Goal: Check status: Check status

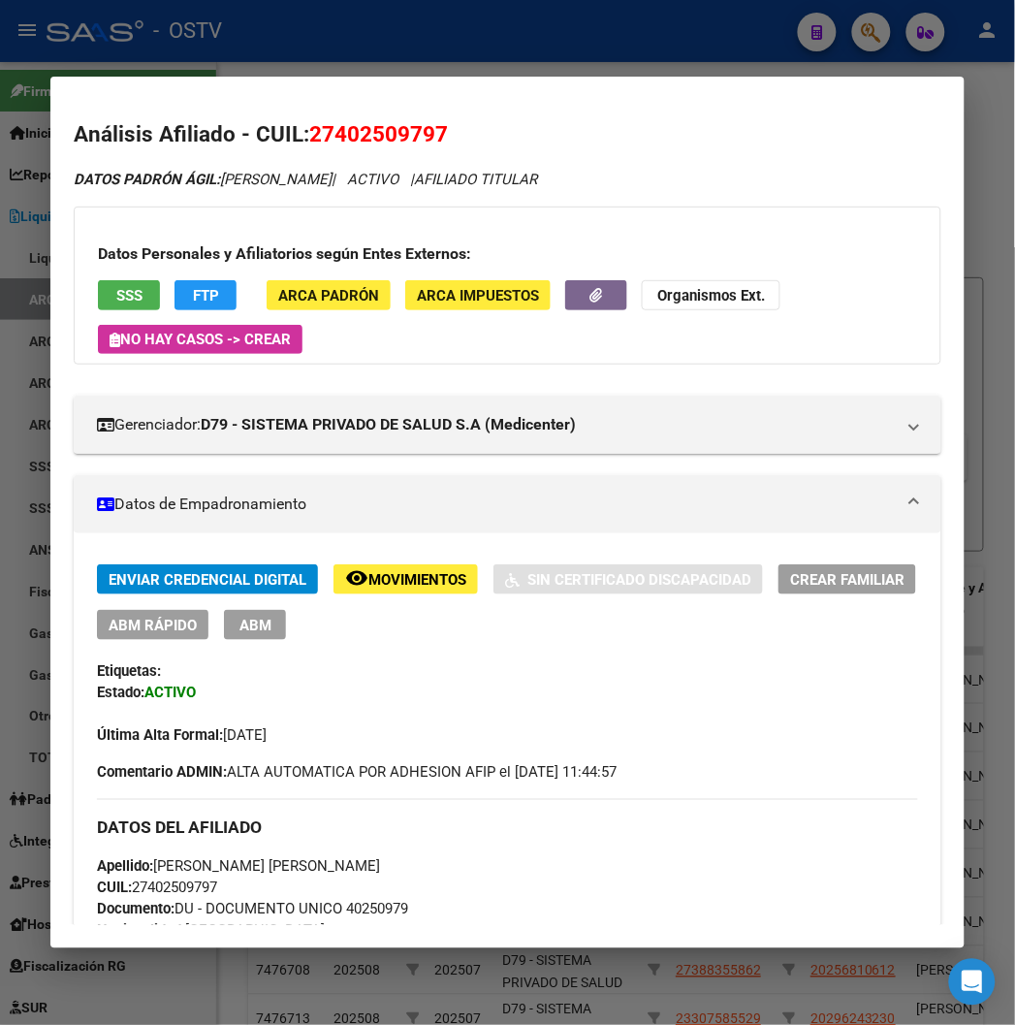
scroll to position [0, 510]
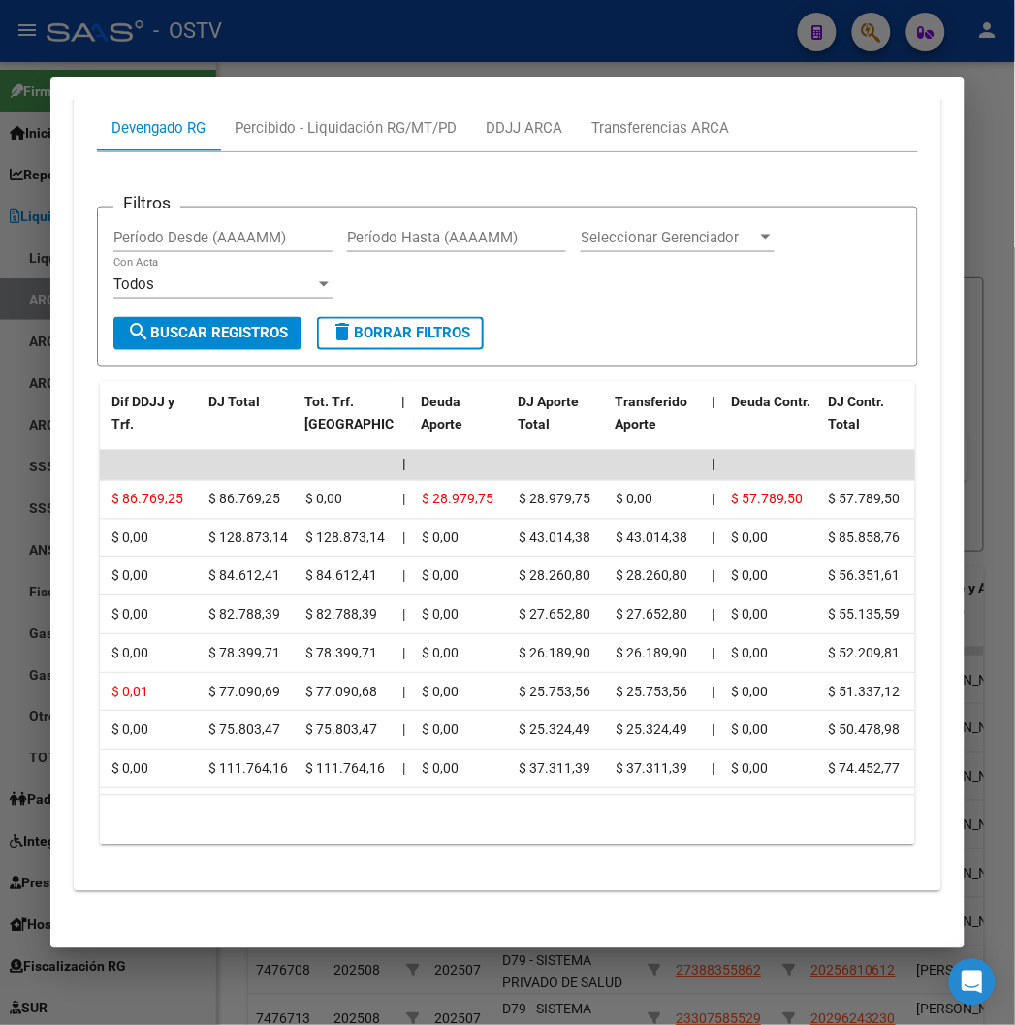
click at [528, 12] on div at bounding box center [507, 512] width 1015 height 1025
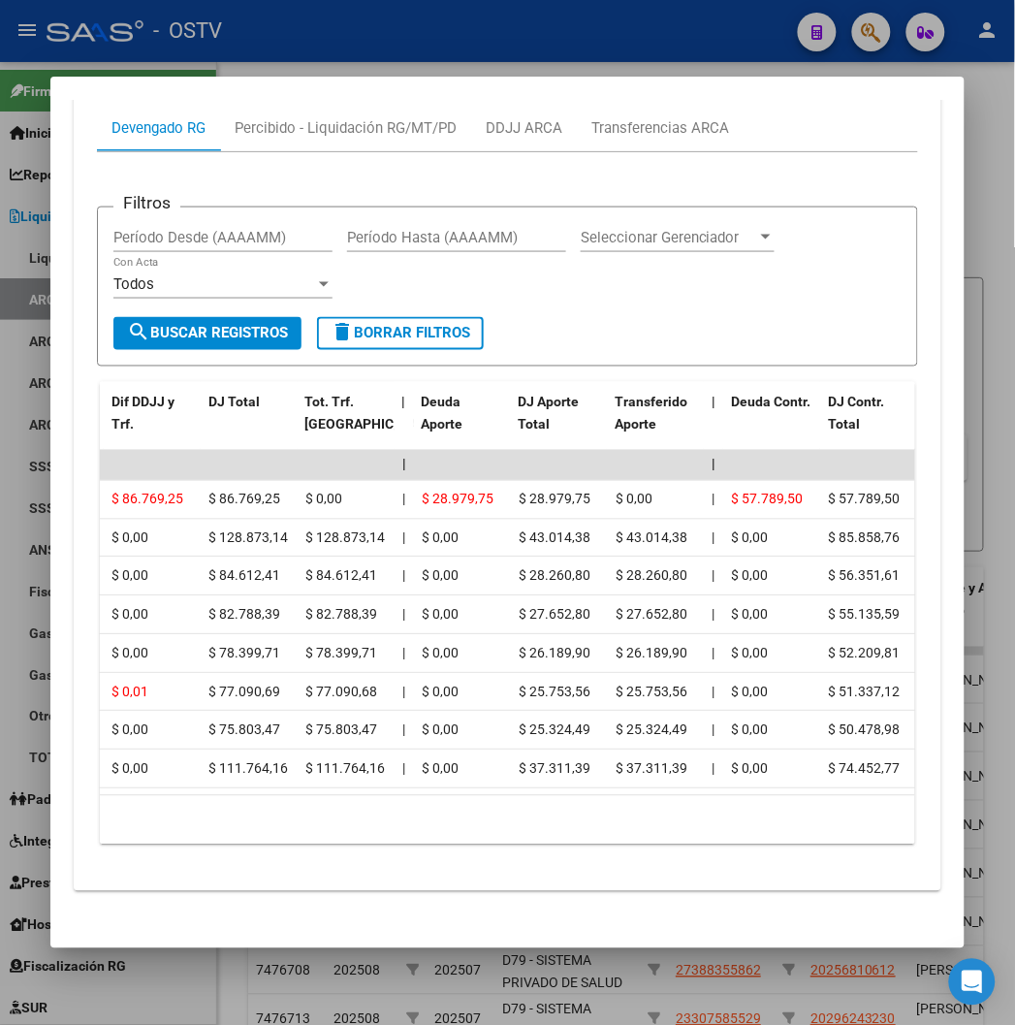
click at [528, 12] on div at bounding box center [507, 512] width 1015 height 1025
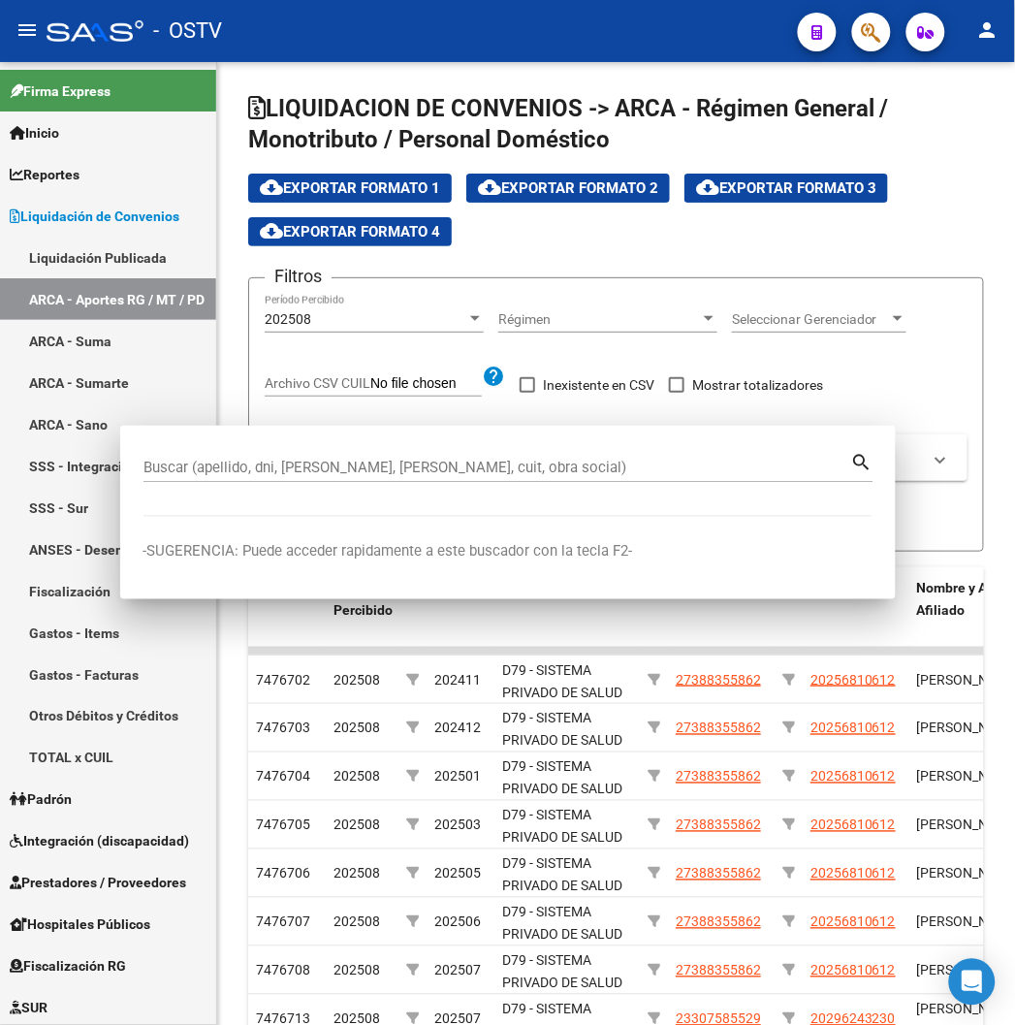
click at [528, 12] on div "- OSTV" at bounding box center [415, 31] width 736 height 43
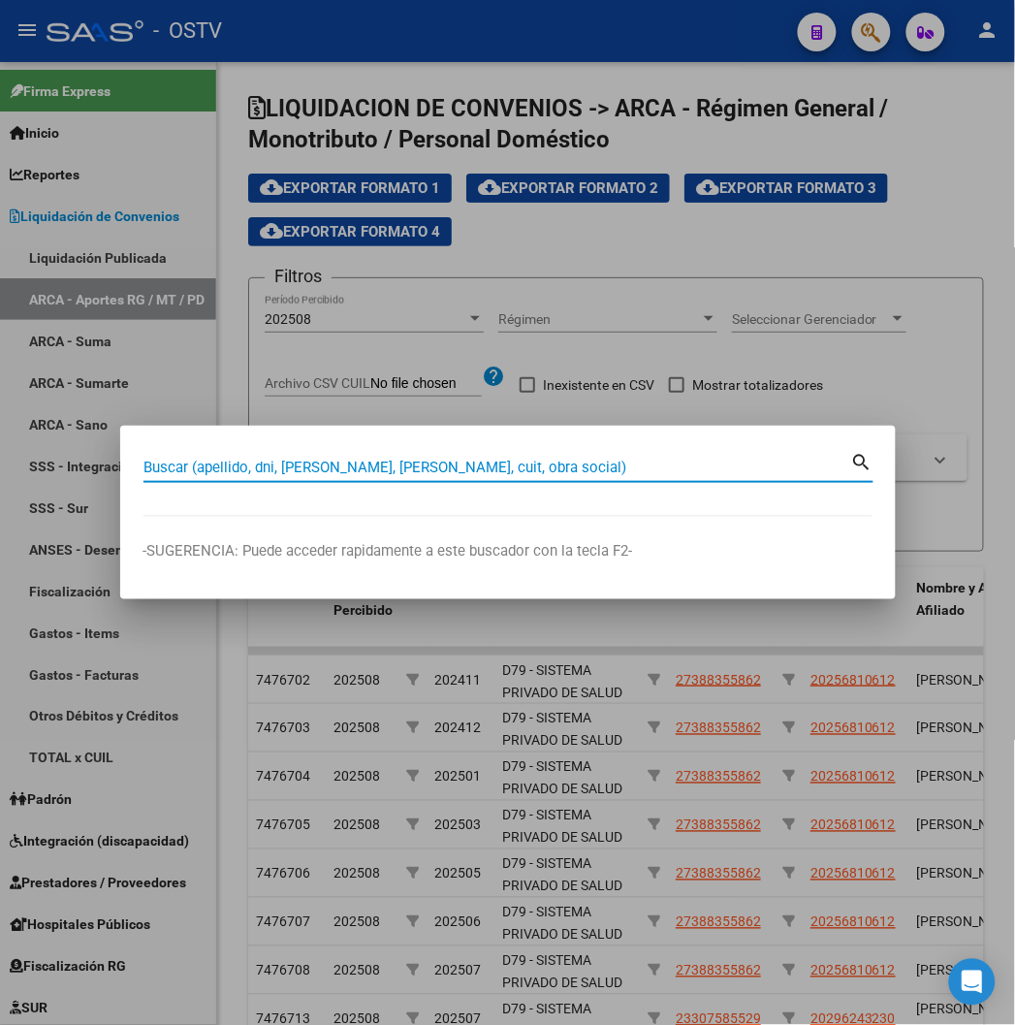
paste input "20301605715"
type input "20301605715"
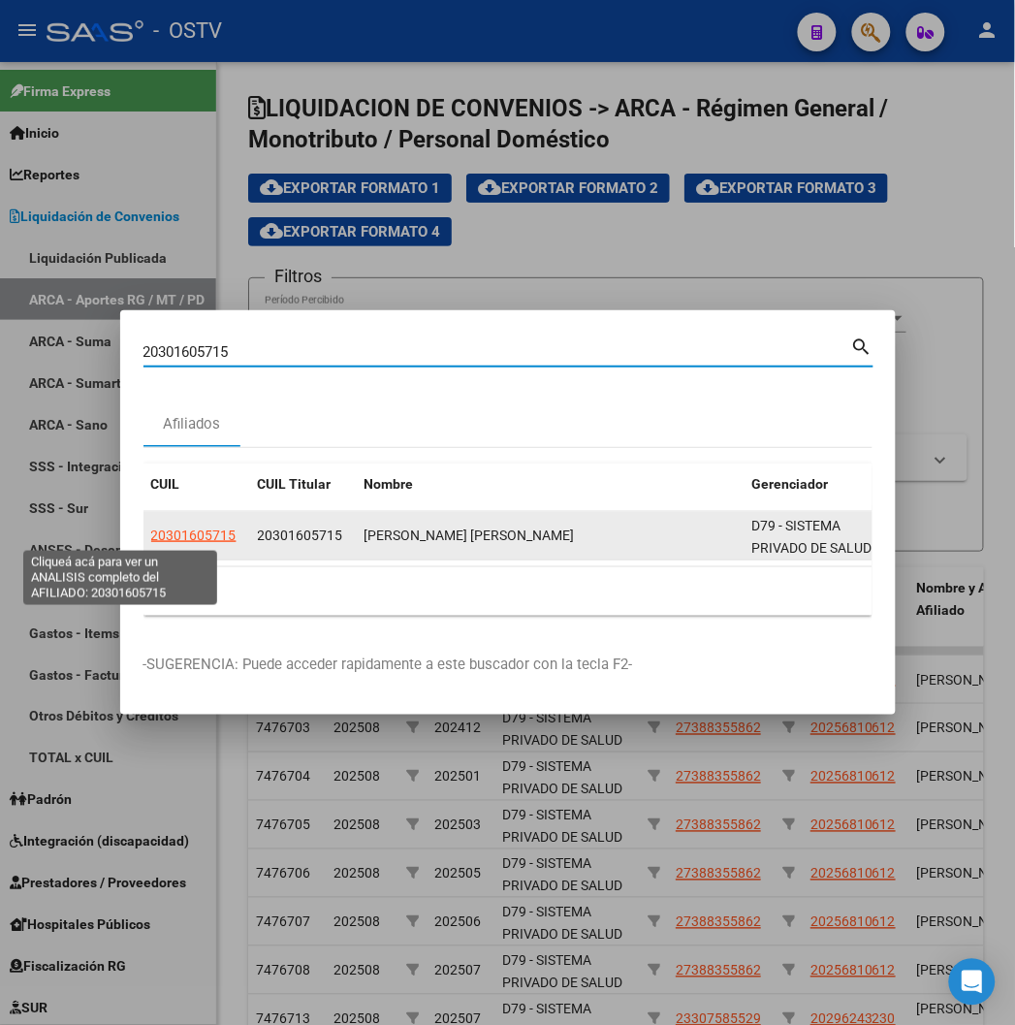
click at [151, 528] on span "20301605715" at bounding box center [193, 535] width 85 height 16
type textarea "20301605715"
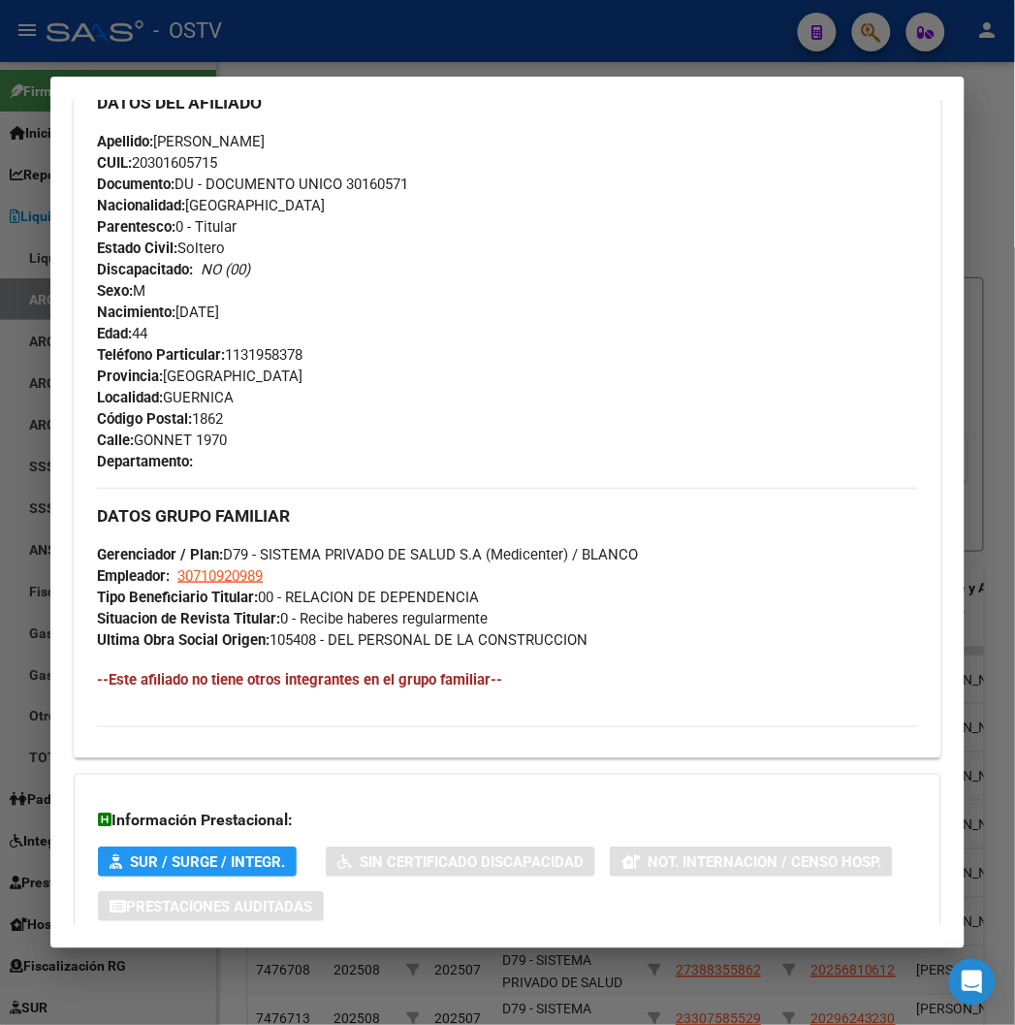
scroll to position [873, 0]
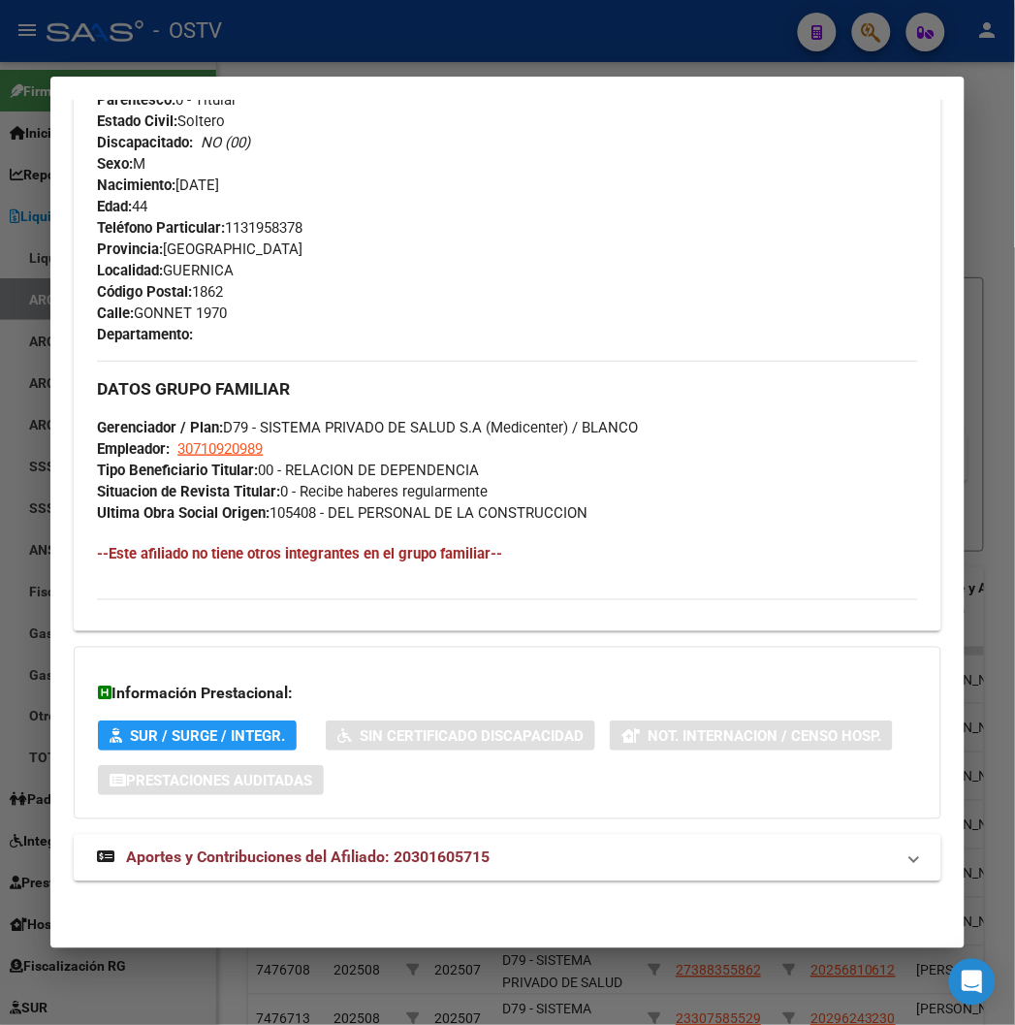
click at [244, 902] on div "DATOS [PERSON_NAME] ÁGIL: [PERSON_NAME] [PERSON_NAME] | ACTIVO | AFILIADO TITUL…" at bounding box center [507, 98] width 867 height 1607
click at [238, 860] on span "Aportes y Contribuciones del Afiliado: 20301605715" at bounding box center [308, 857] width 364 height 18
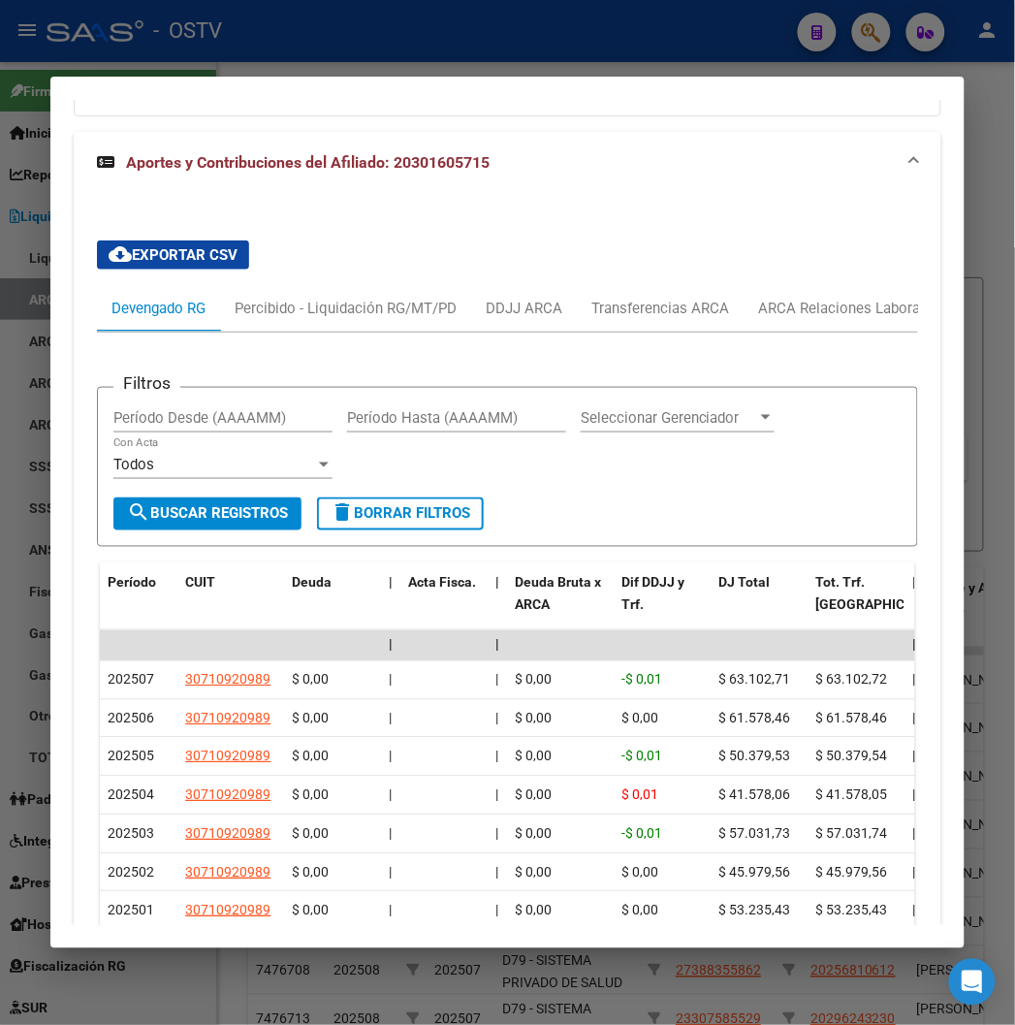
scroll to position [1740, 0]
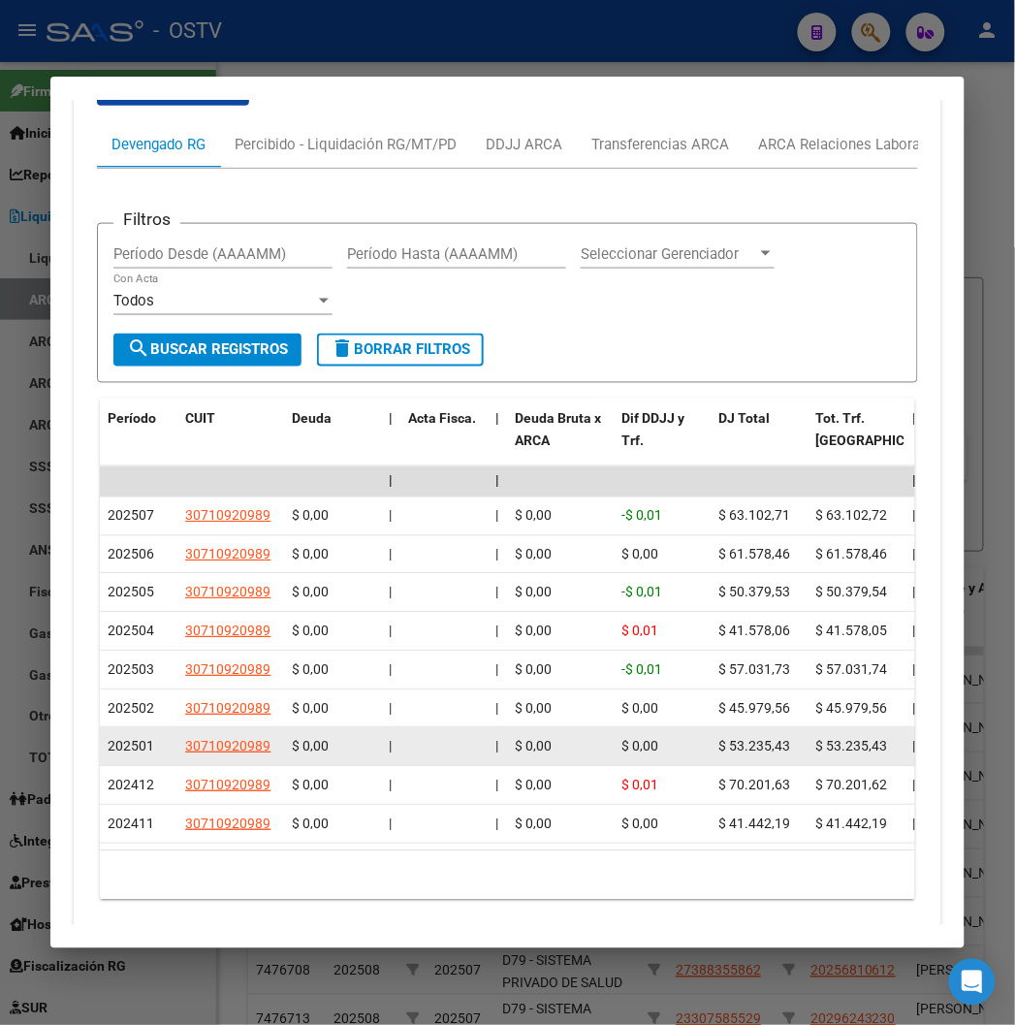
click at [108, 752] on span "202501" at bounding box center [131, 747] width 47 height 16
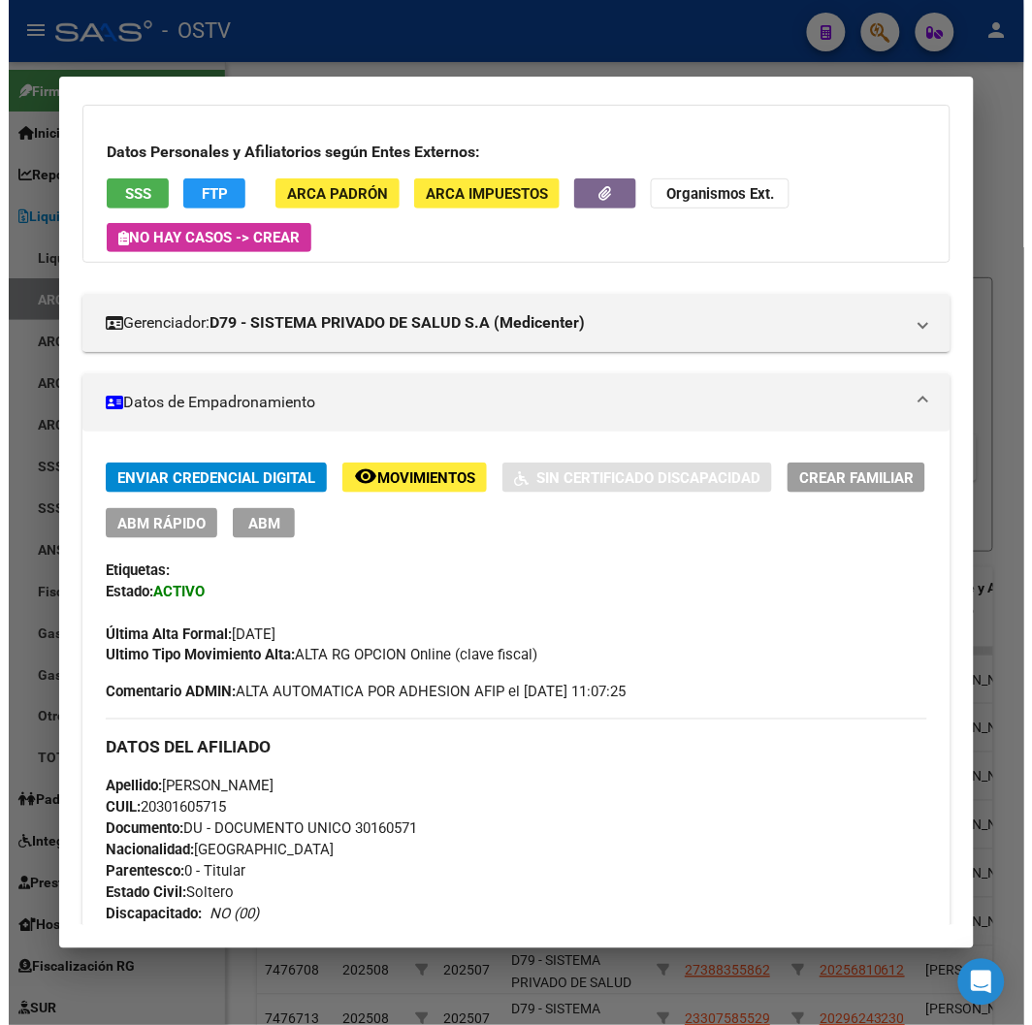
scroll to position [0, 0]
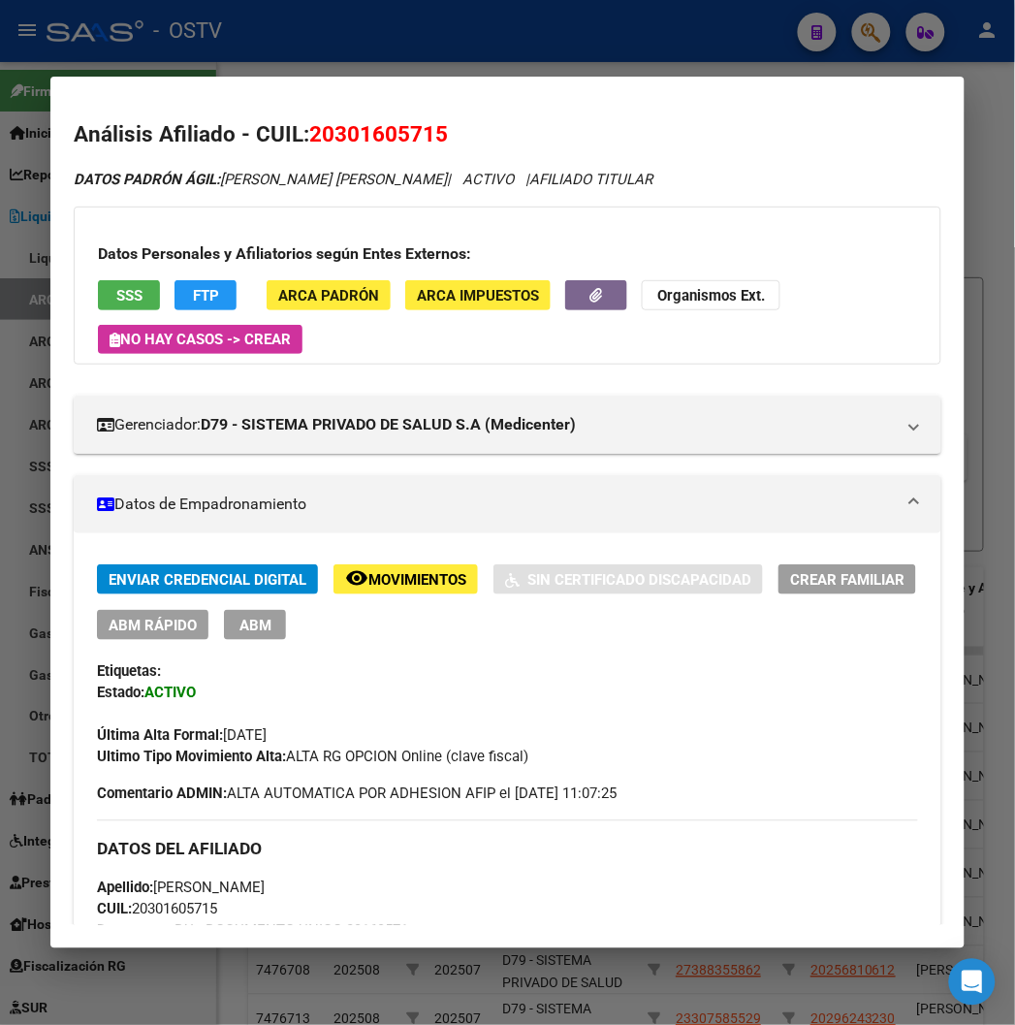
click at [237, 44] on div at bounding box center [507, 512] width 1015 height 1025
click at [237, 44] on div "- OSTV" at bounding box center [415, 31] width 736 height 43
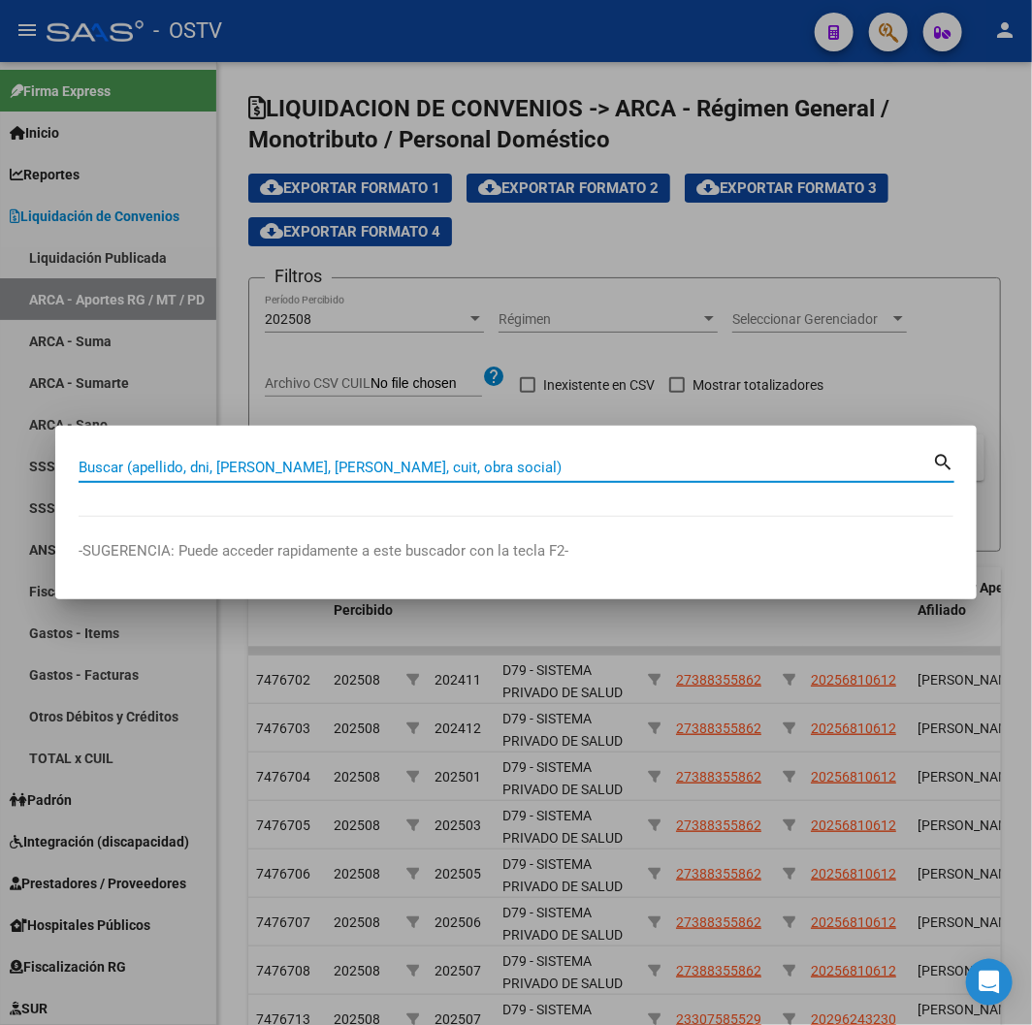
paste input "22275826"
type input "22275826"
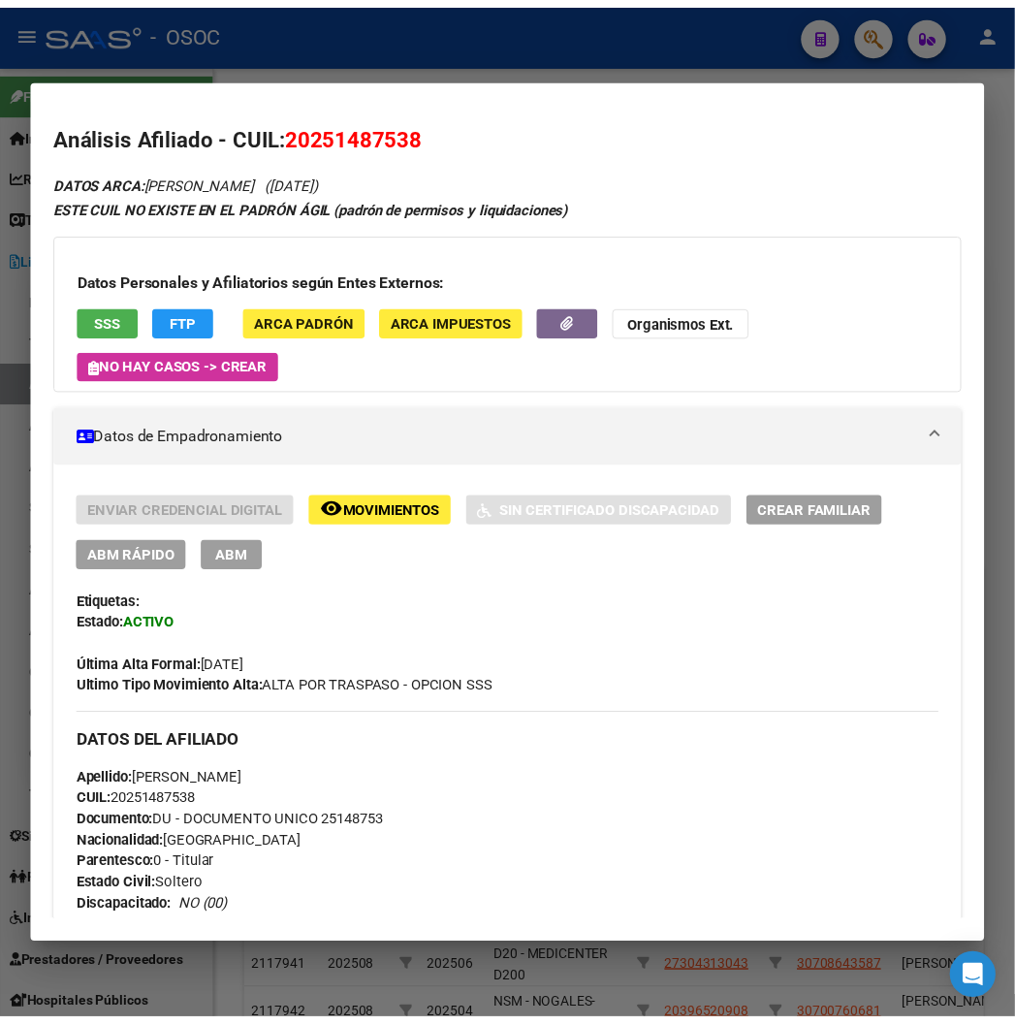
scroll to position [929, 0]
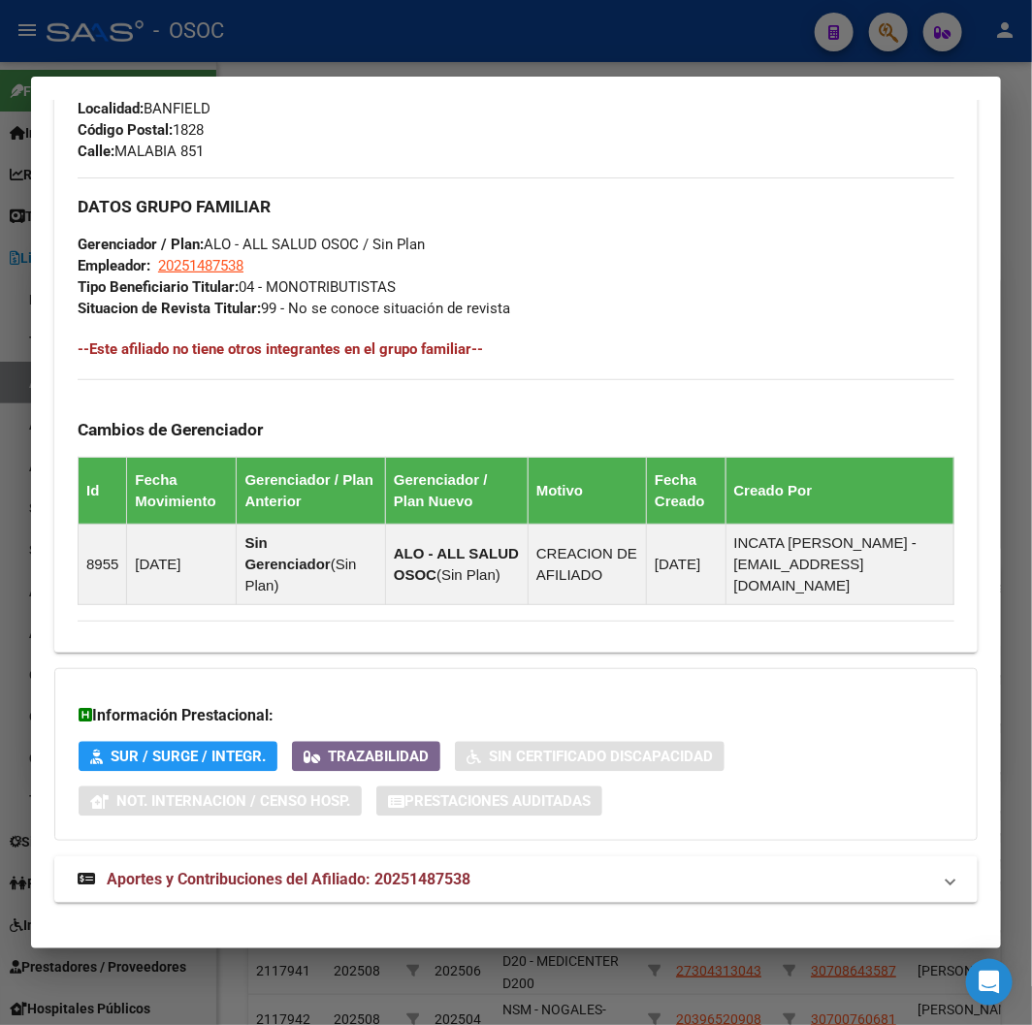
click at [578, 75] on div at bounding box center [516, 512] width 1032 height 1025
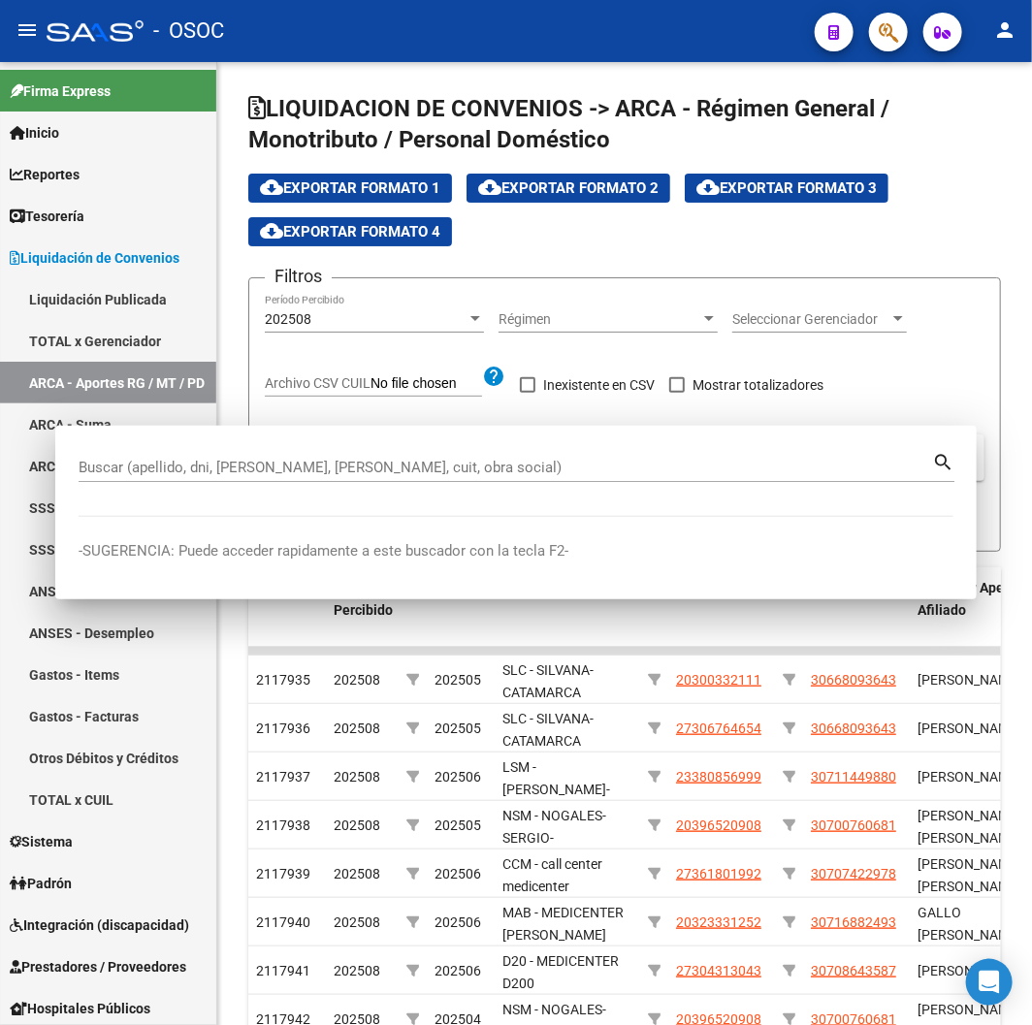
click at [578, 75] on div "LIQUIDACION DE CONVENIOS -> ARCA - Régimen General / Monotributo / Personal Dom…" at bounding box center [624, 659] width 814 height 1195
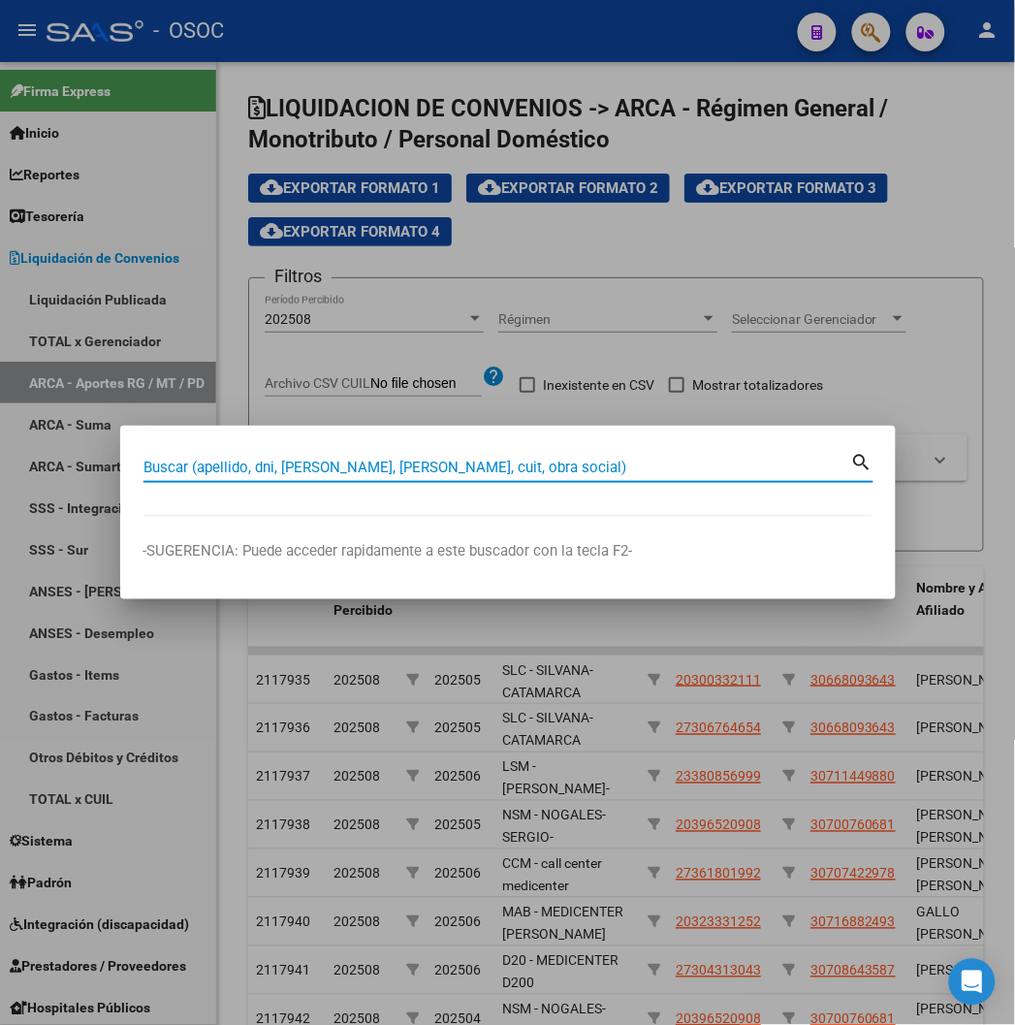
paste input "22275826"
type input "22275826"
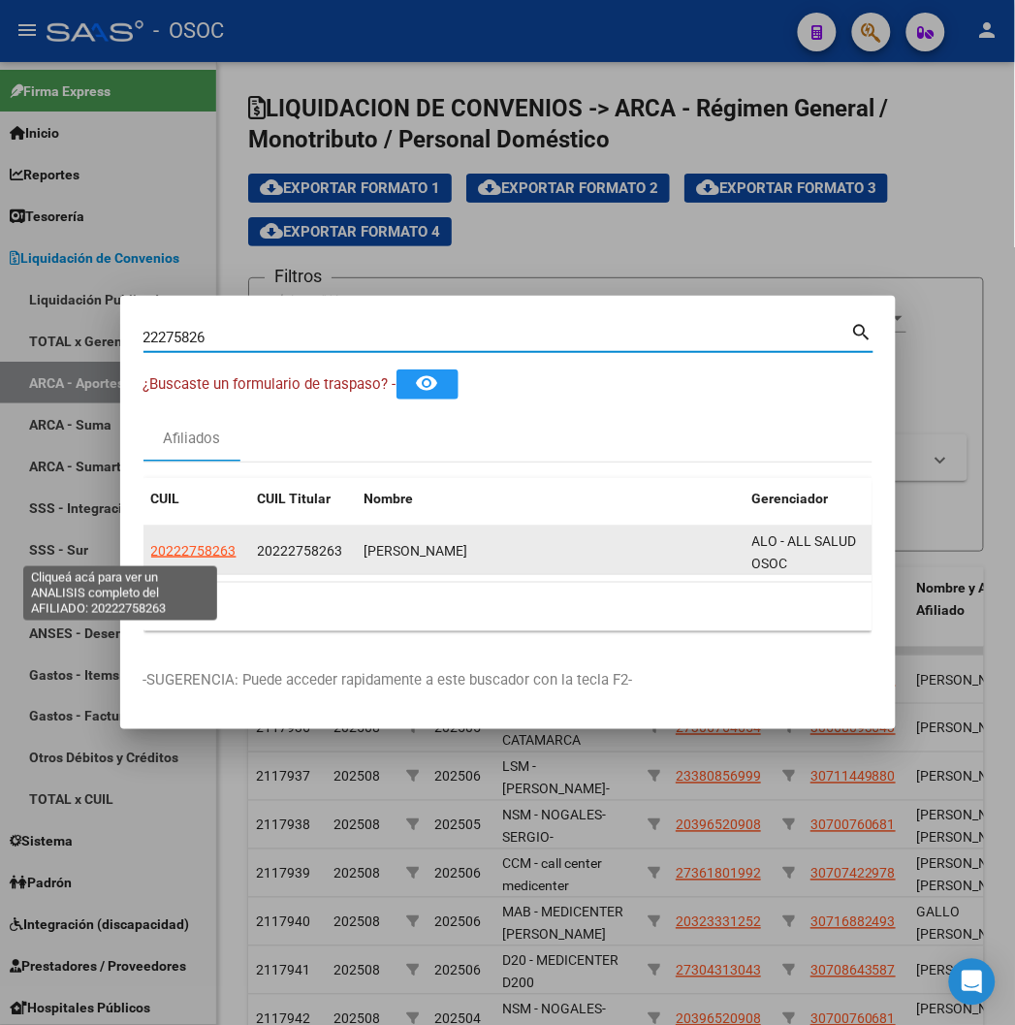
click at [155, 548] on span "20222758263" at bounding box center [193, 551] width 85 height 16
type textarea "20222758263"
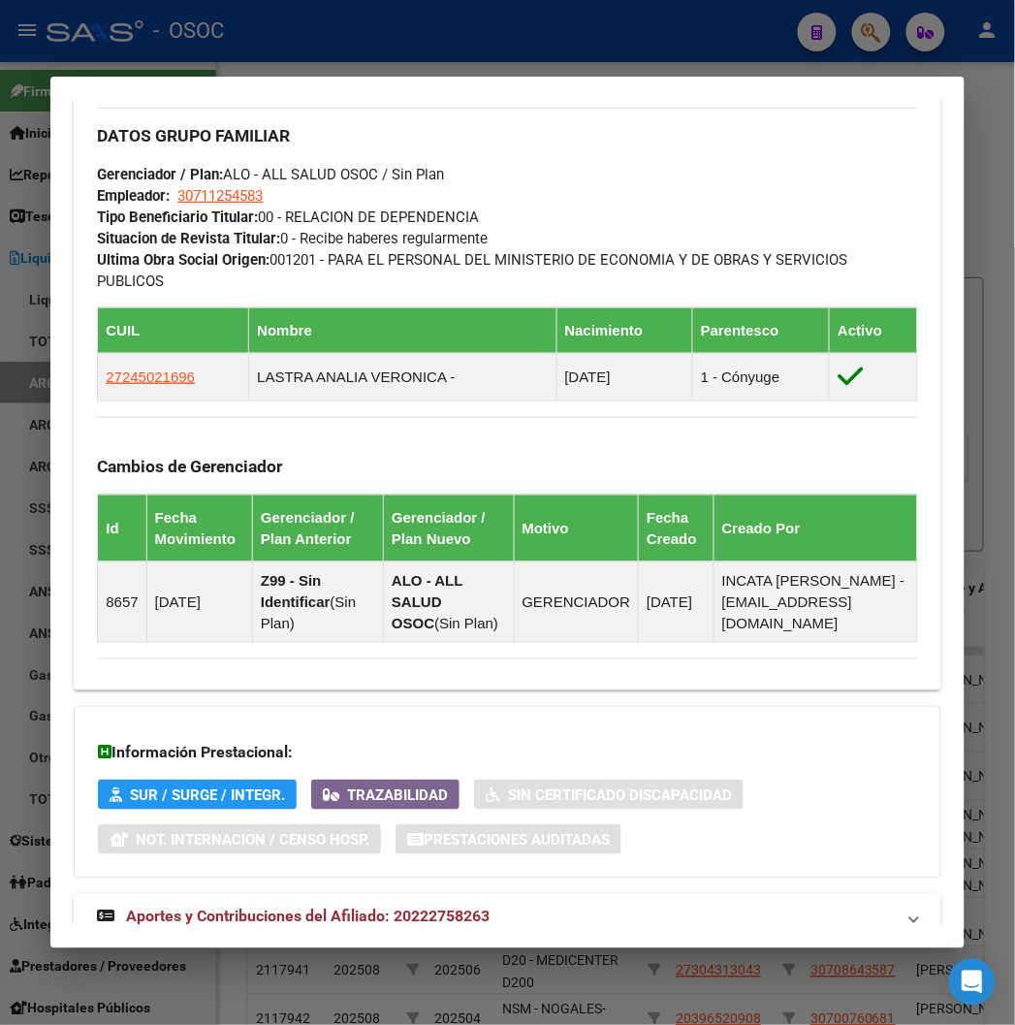
scroll to position [1186, 0]
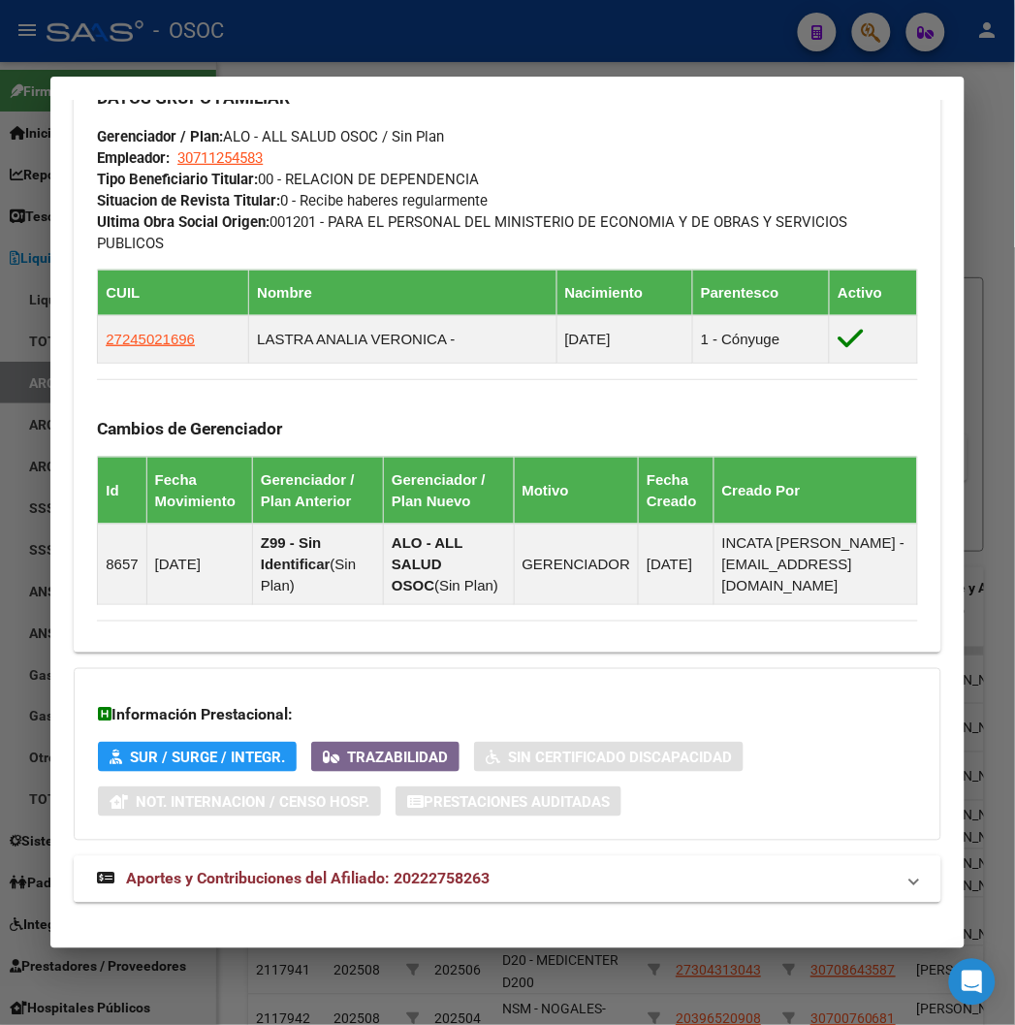
click at [286, 856] on mat-expansion-panel-header "Aportes y Contribuciones del Afiliado: 20222758263" at bounding box center [507, 879] width 867 height 47
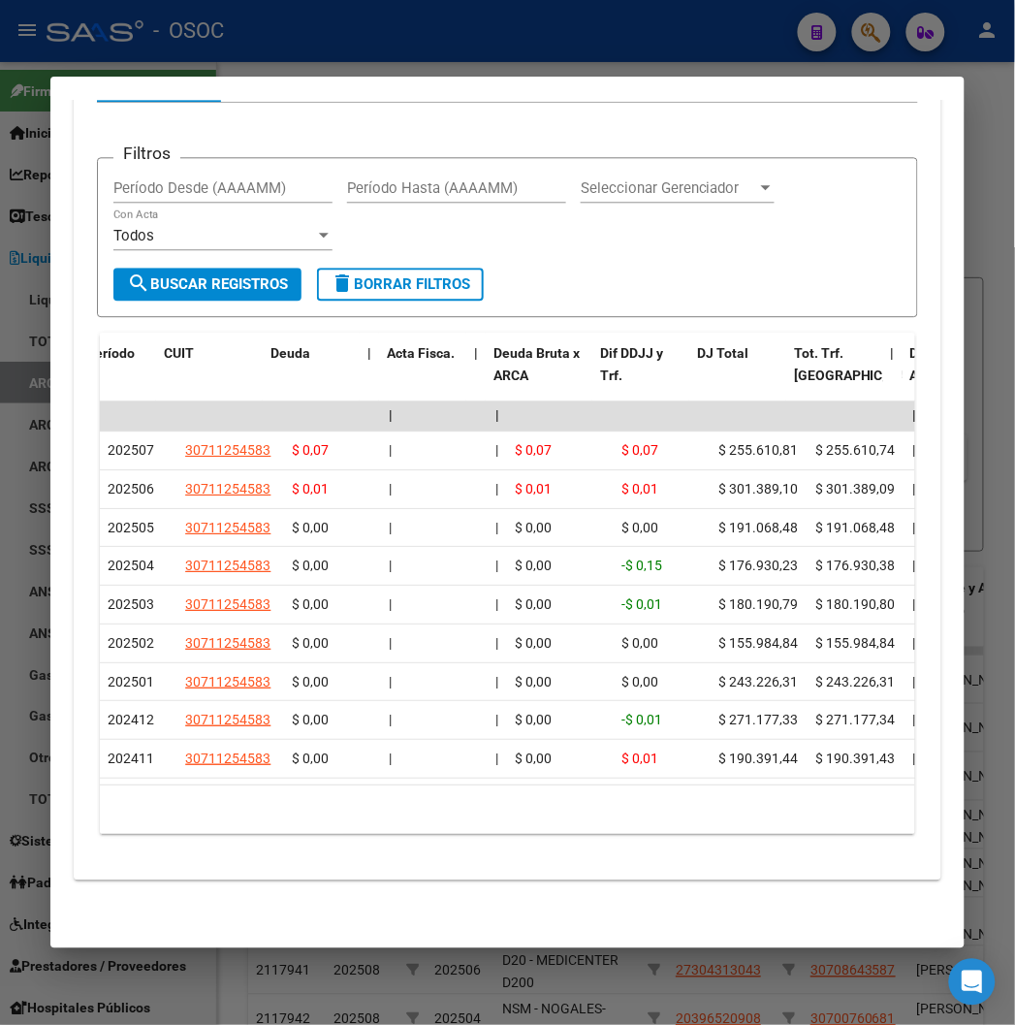
scroll to position [0, 439]
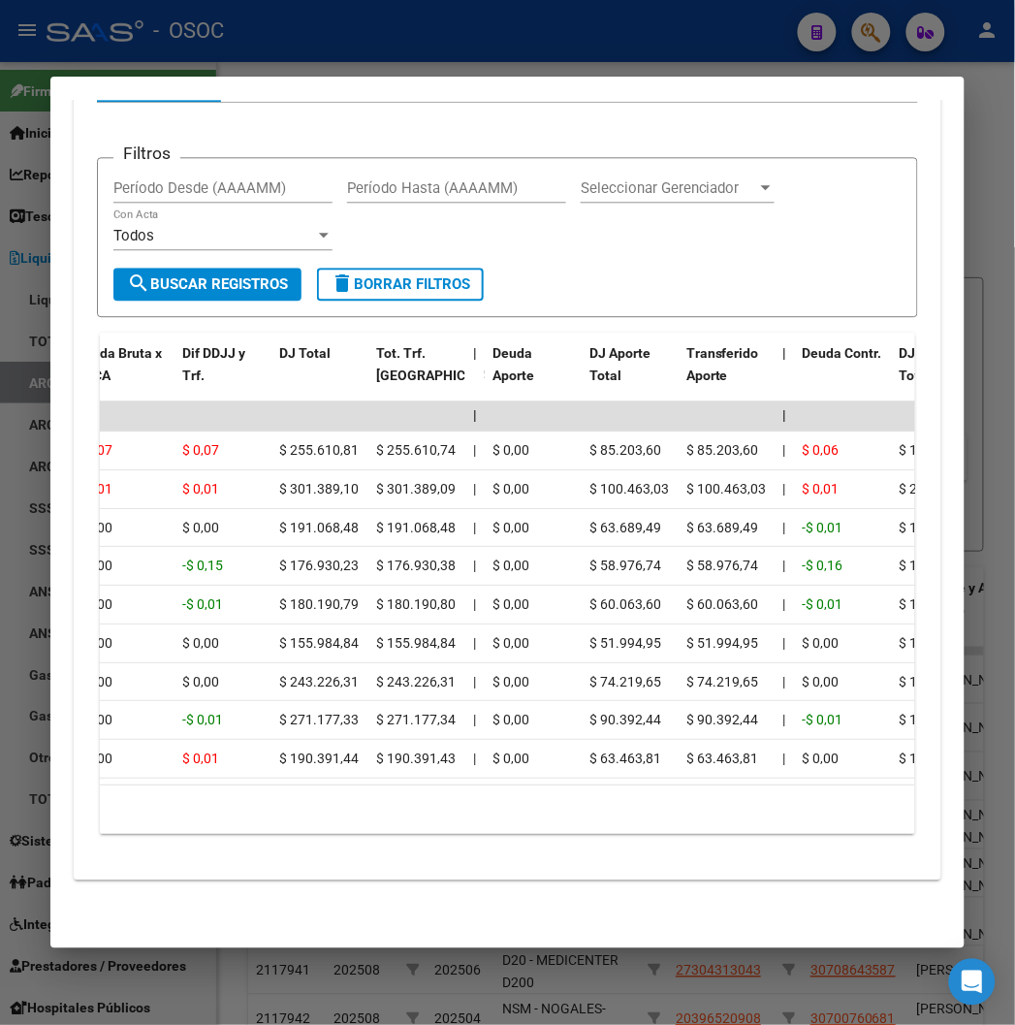
drag, startPoint x: 279, startPoint y: 745, endPoint x: 207, endPoint y: 769, distance: 75.7
click at [207, 769] on datatable-body "| | | | | | | | | | | | | 202507 30711254583 $ 0,07 | | $ 0,07 $ 0,07 $ 255.610…" at bounding box center [527, 592] width 854 height 384
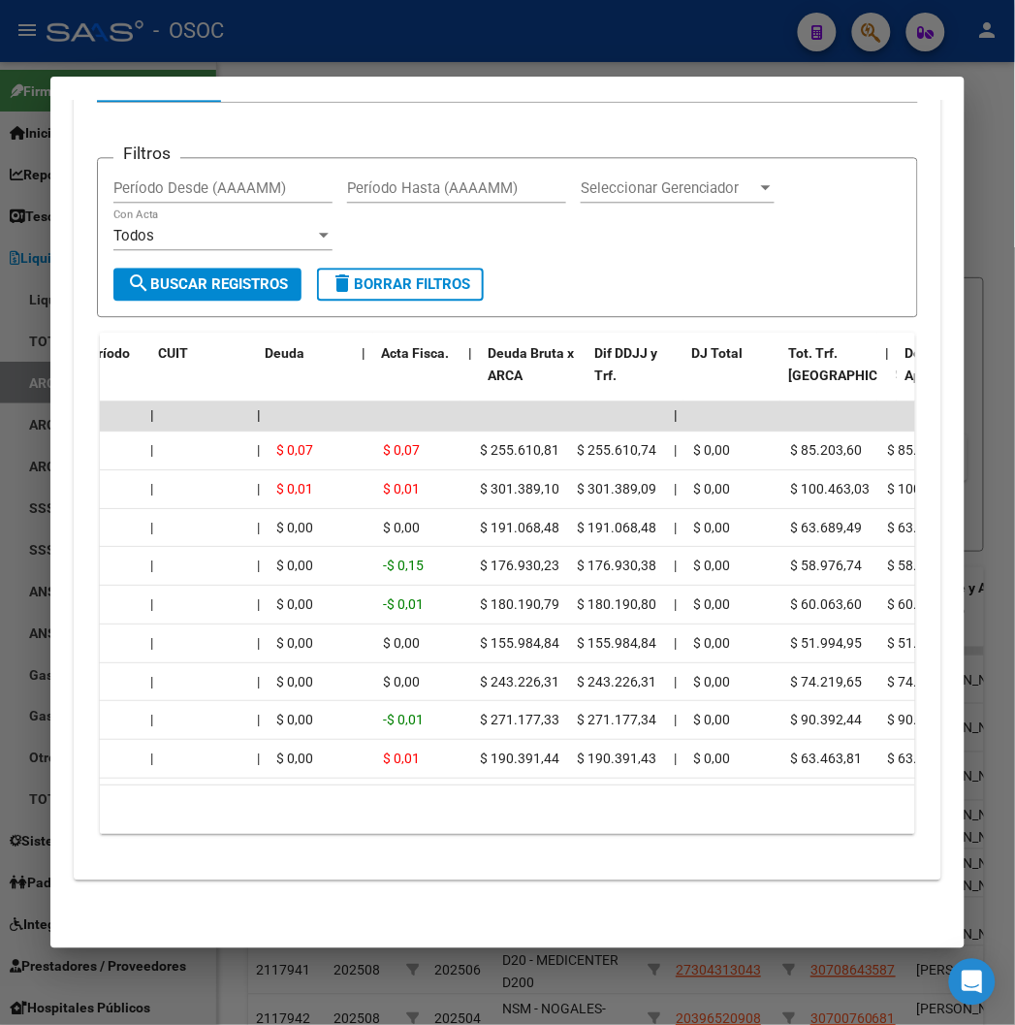
scroll to position [0, 0]
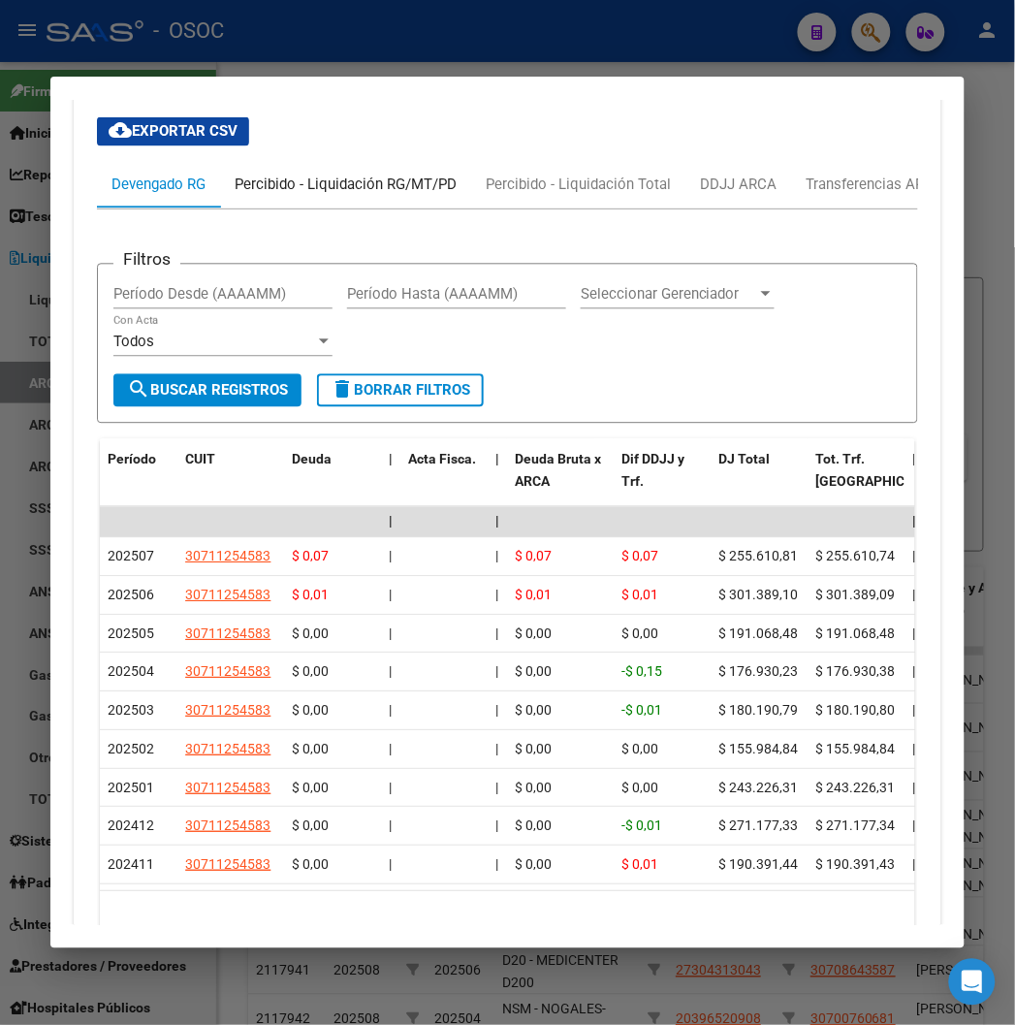
click at [286, 185] on div "Percibido - Liquidación RG/MT/PD" at bounding box center [345, 185] width 251 height 47
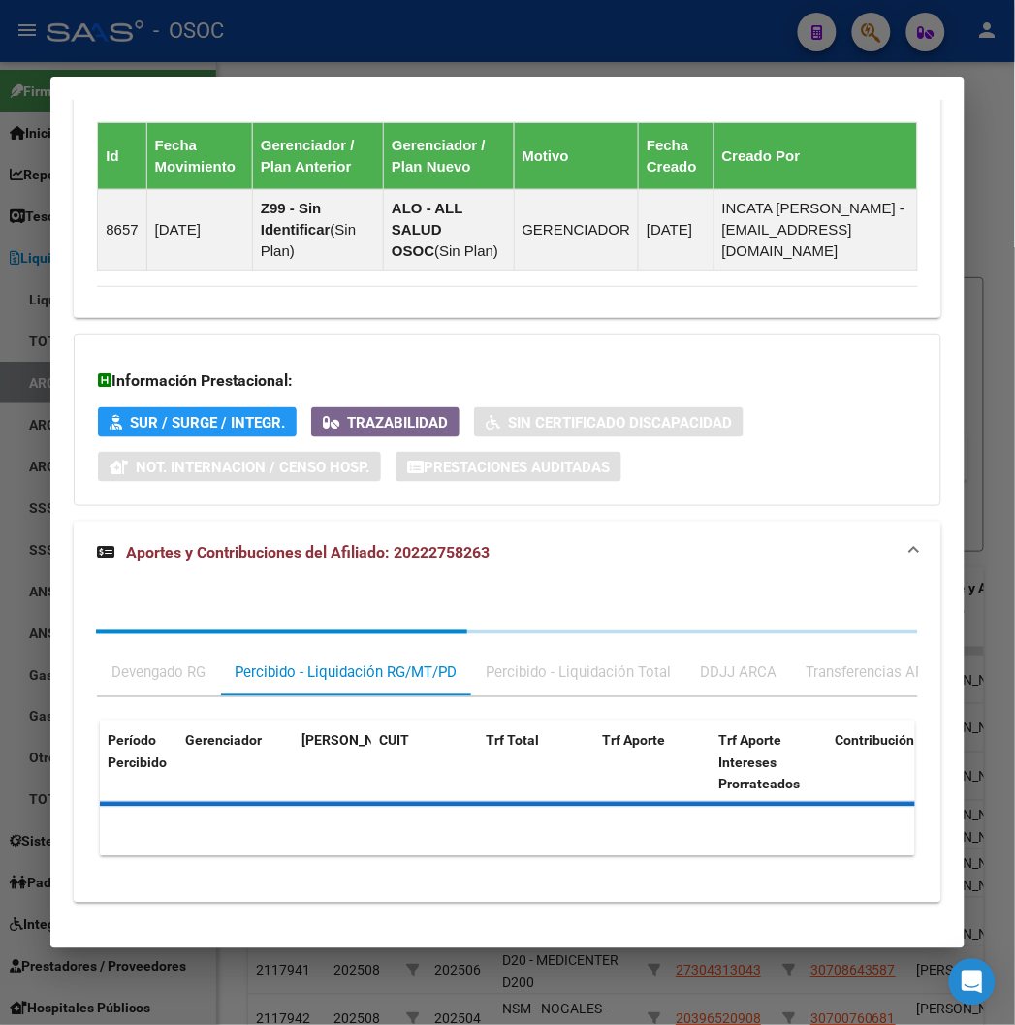
scroll to position [1605, 0]
